Goal: Navigation & Orientation: Find specific page/section

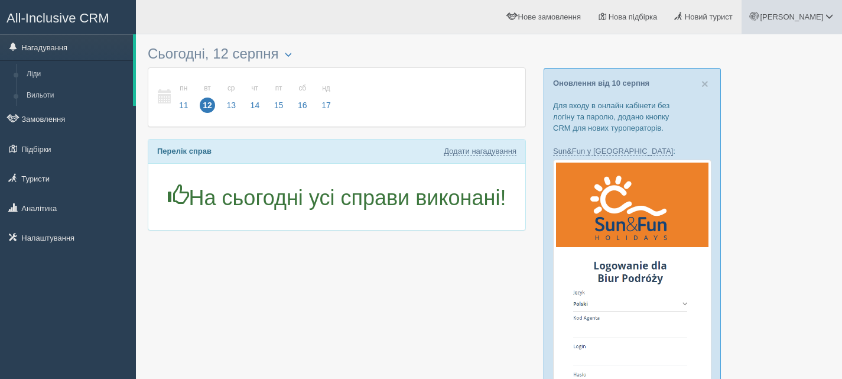
click at [832, 19] on span at bounding box center [829, 16] width 8 height 8
click at [771, 99] on span "Для туристів" at bounding box center [759, 102] width 45 height 9
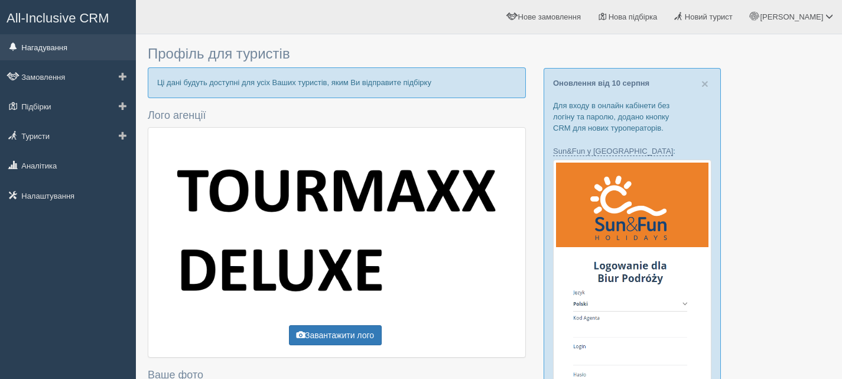
click at [54, 51] on link "Нагадування" at bounding box center [68, 47] width 136 height 26
